Goal: Answer question/provide support: Answer question/provide support

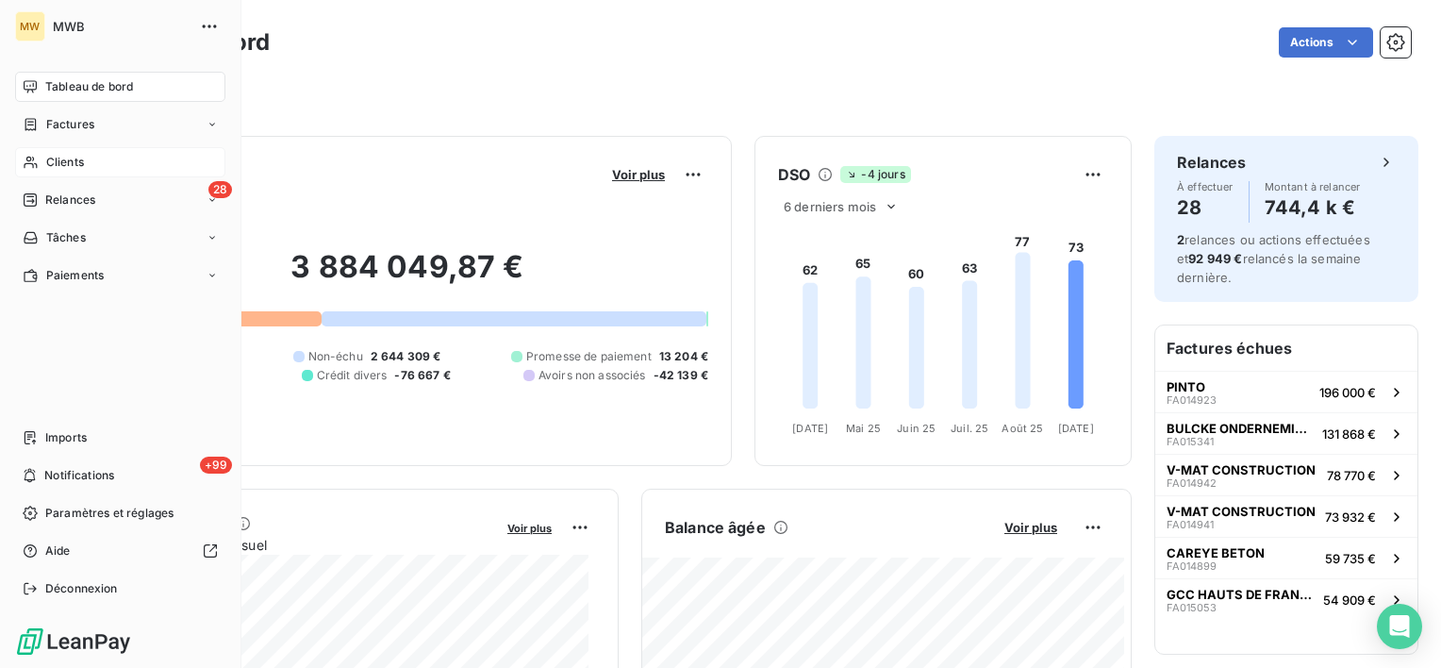
click at [67, 158] on span "Clients" at bounding box center [65, 162] width 38 height 17
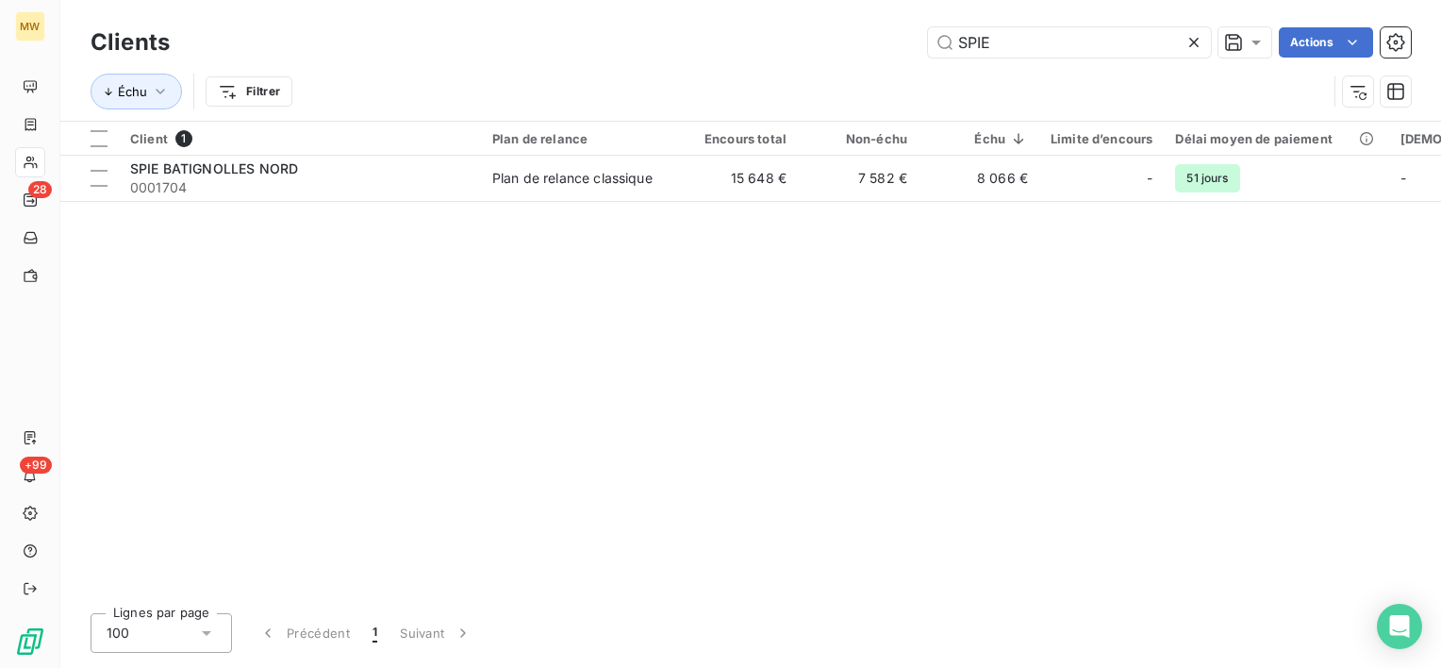
drag, startPoint x: 1014, startPoint y: 32, endPoint x: 806, endPoint y: 33, distance: 208.5
click at [809, 33] on div "SPIE Actions" at bounding box center [801, 42] width 1219 height 30
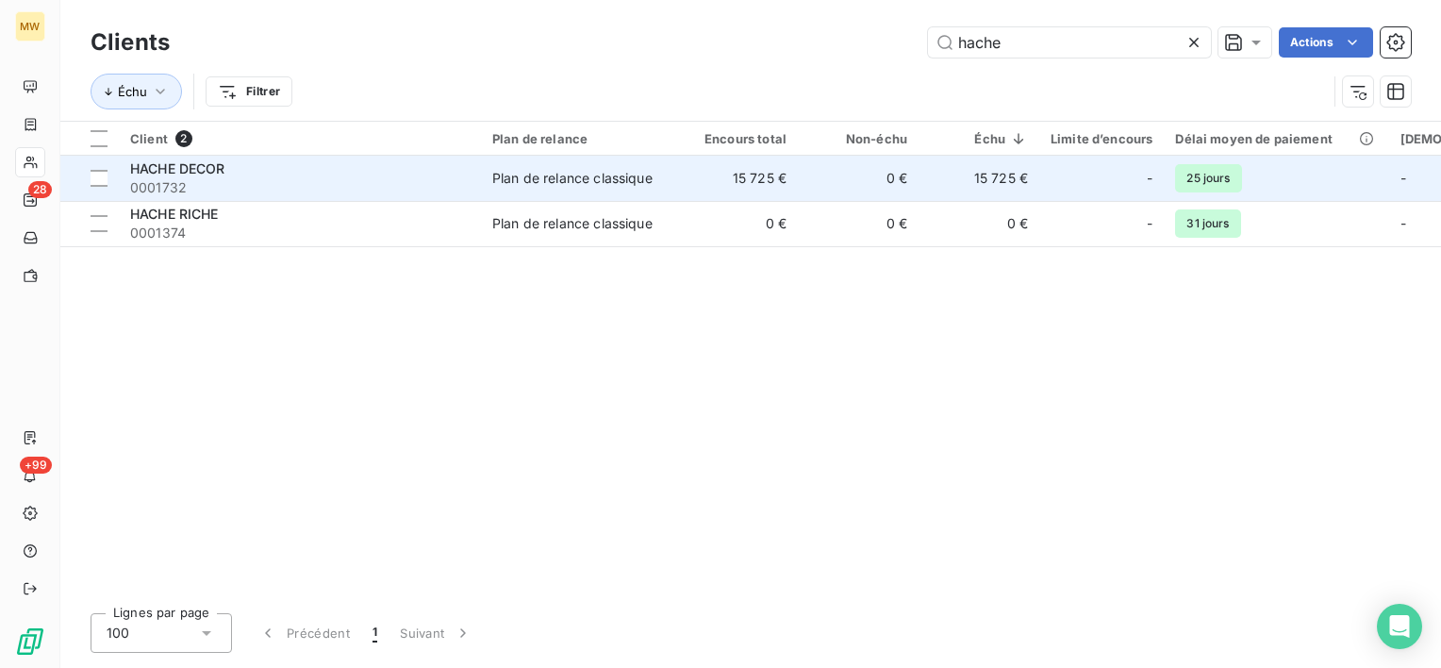
type input "hache"
click at [337, 181] on span "0001732" at bounding box center [300, 187] width 340 height 19
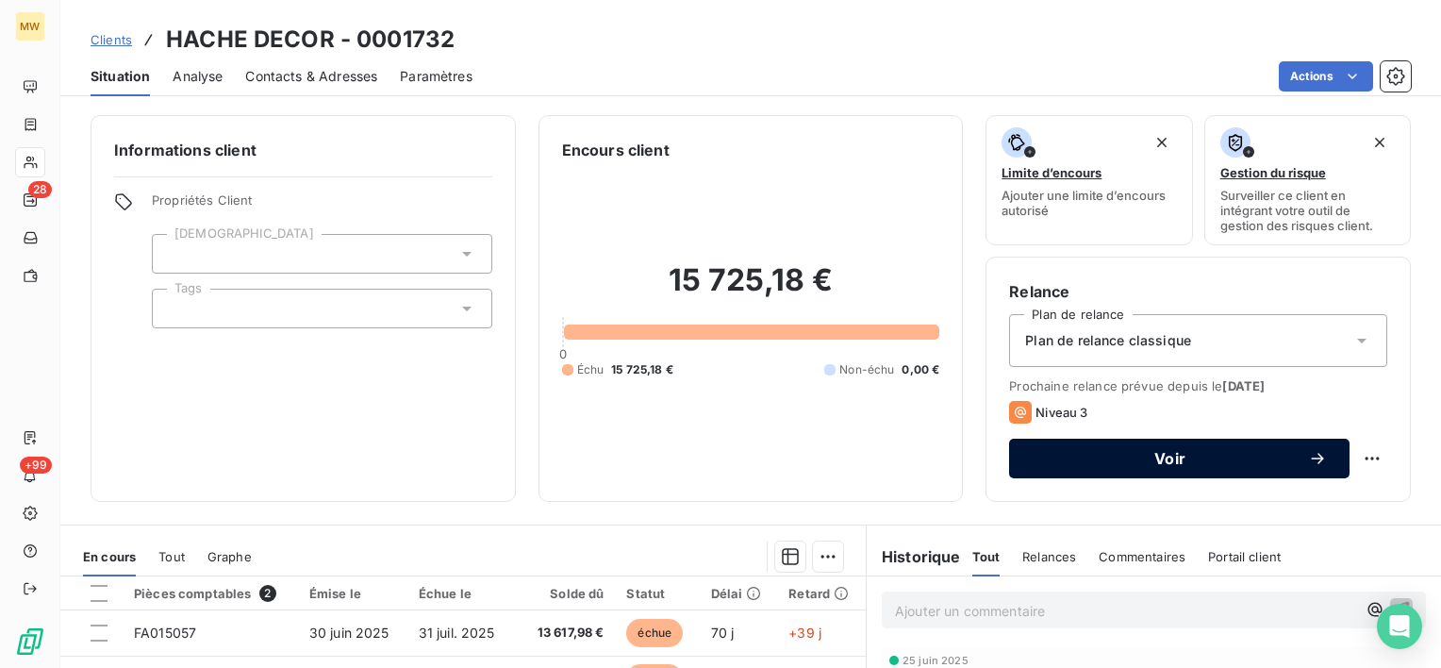
scroll to position [94, 0]
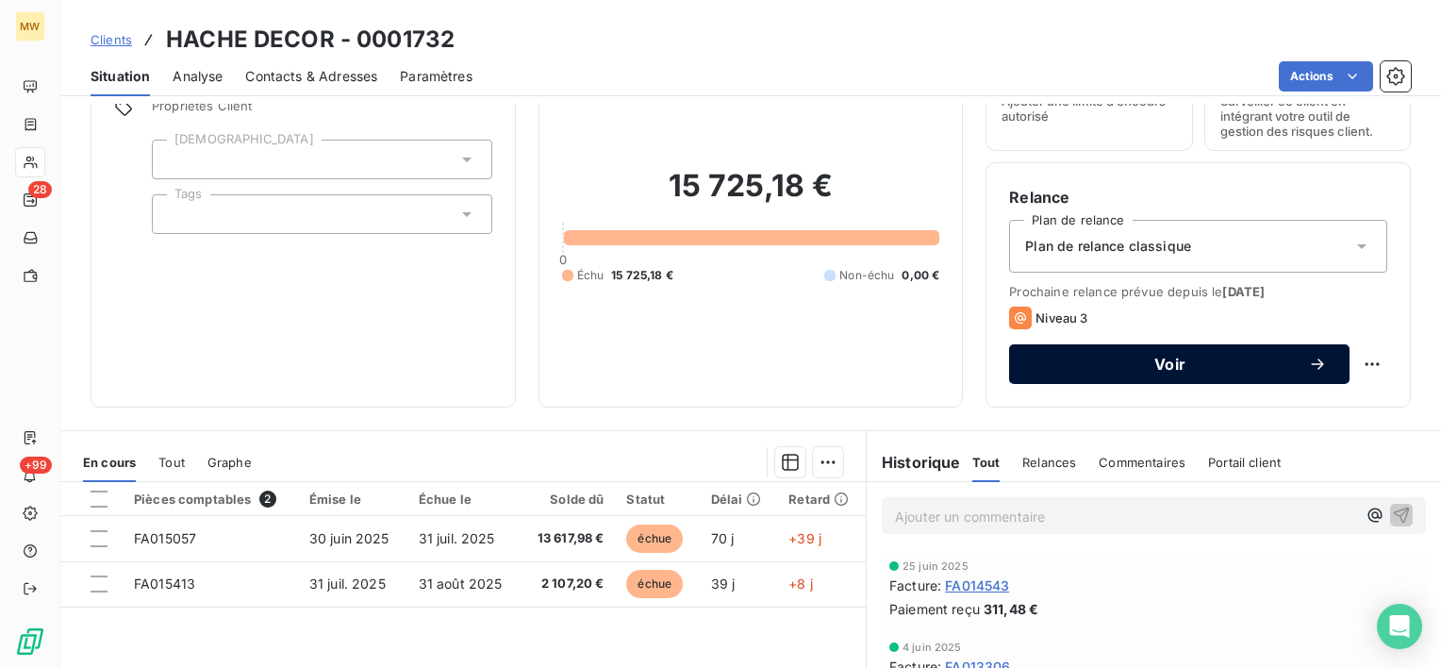
click at [1109, 364] on span "Voir" at bounding box center [1170, 364] width 276 height 15
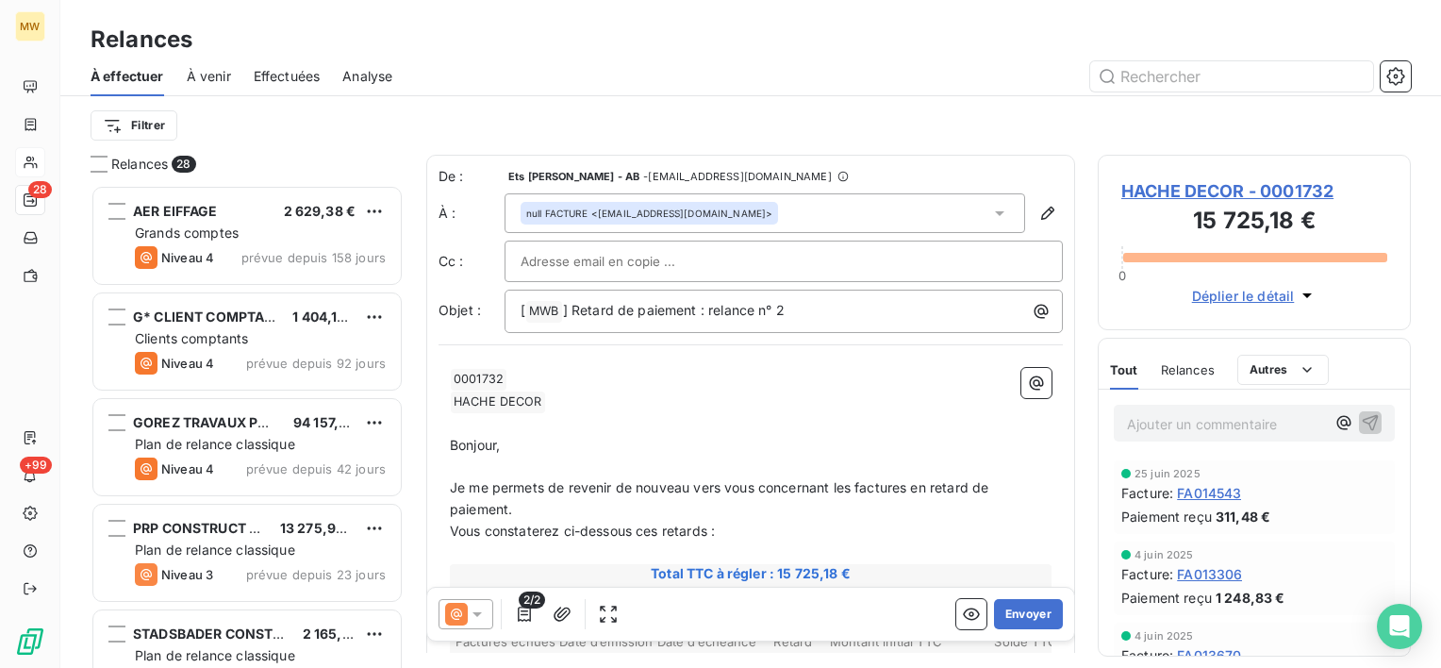
click at [995, 211] on icon at bounding box center [999, 213] width 9 height 5
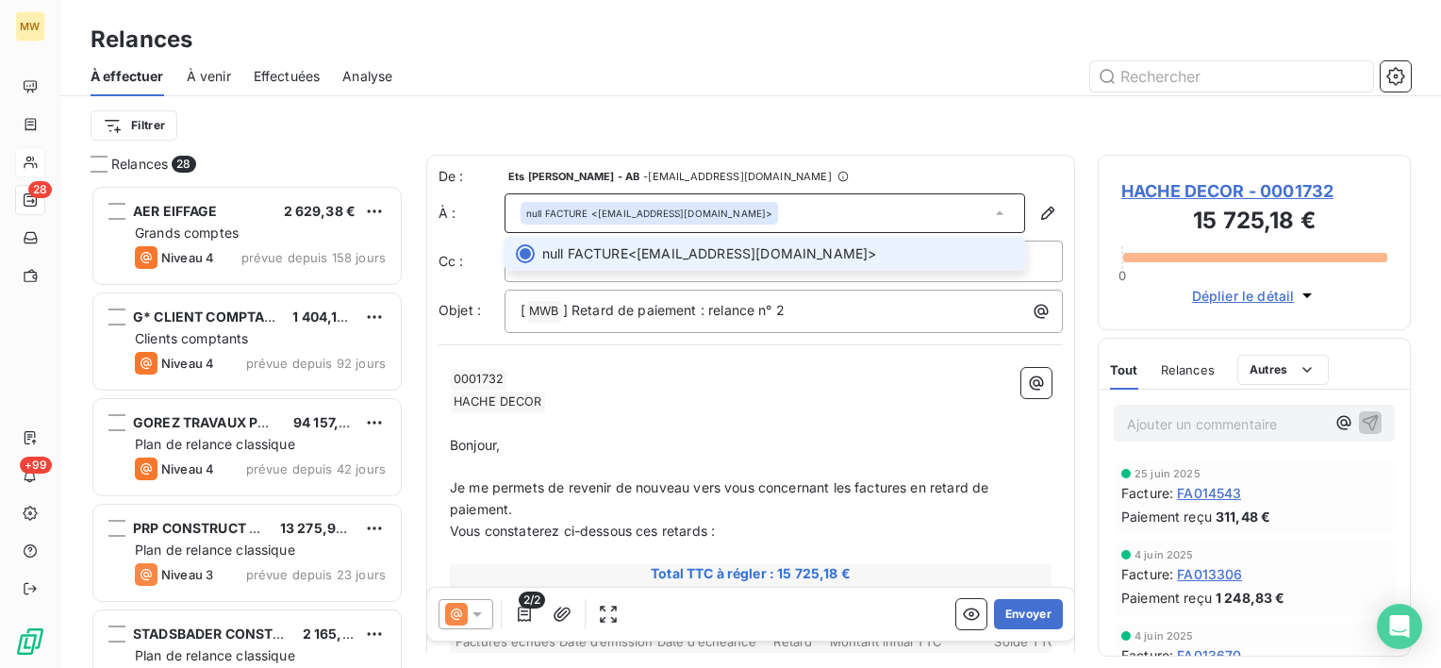
click at [991, 211] on icon at bounding box center [1000, 213] width 19 height 19
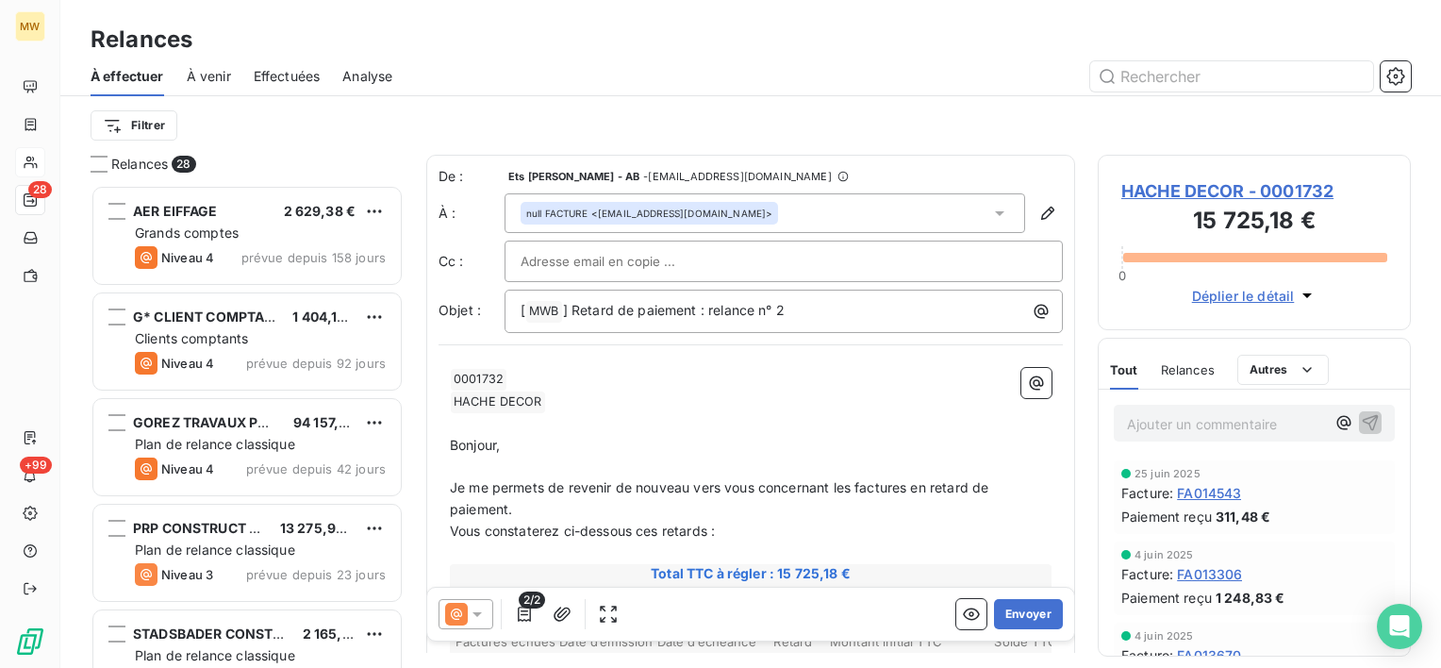
click at [987, 249] on div at bounding box center [784, 261] width 526 height 28
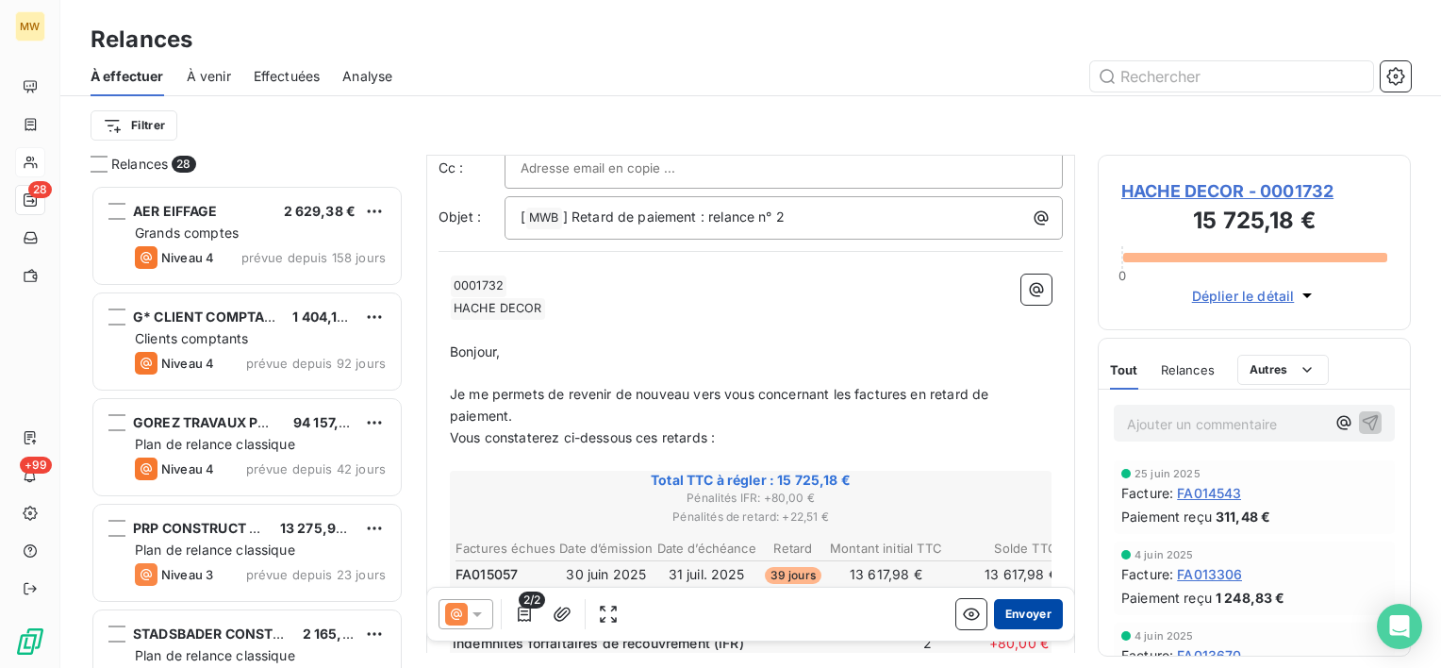
click at [1000, 615] on button "Envoyer" at bounding box center [1028, 614] width 69 height 30
